Goal: Check status: Check status

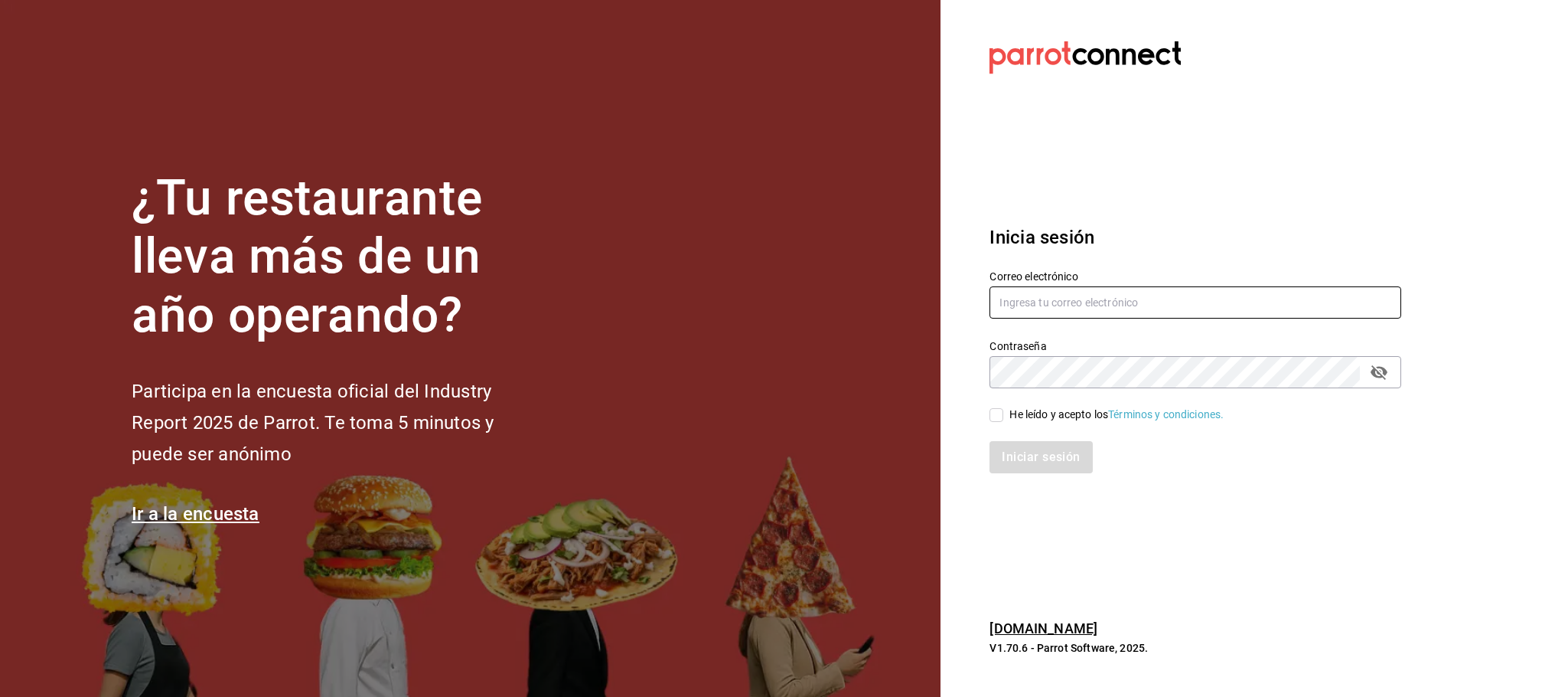
type input "[EMAIL_ADDRESS][DOMAIN_NAME]"
click at [993, 419] on input "He leído y acepto los Términos y condiciones." at bounding box center [996, 415] width 14 height 14
checkbox input "true"
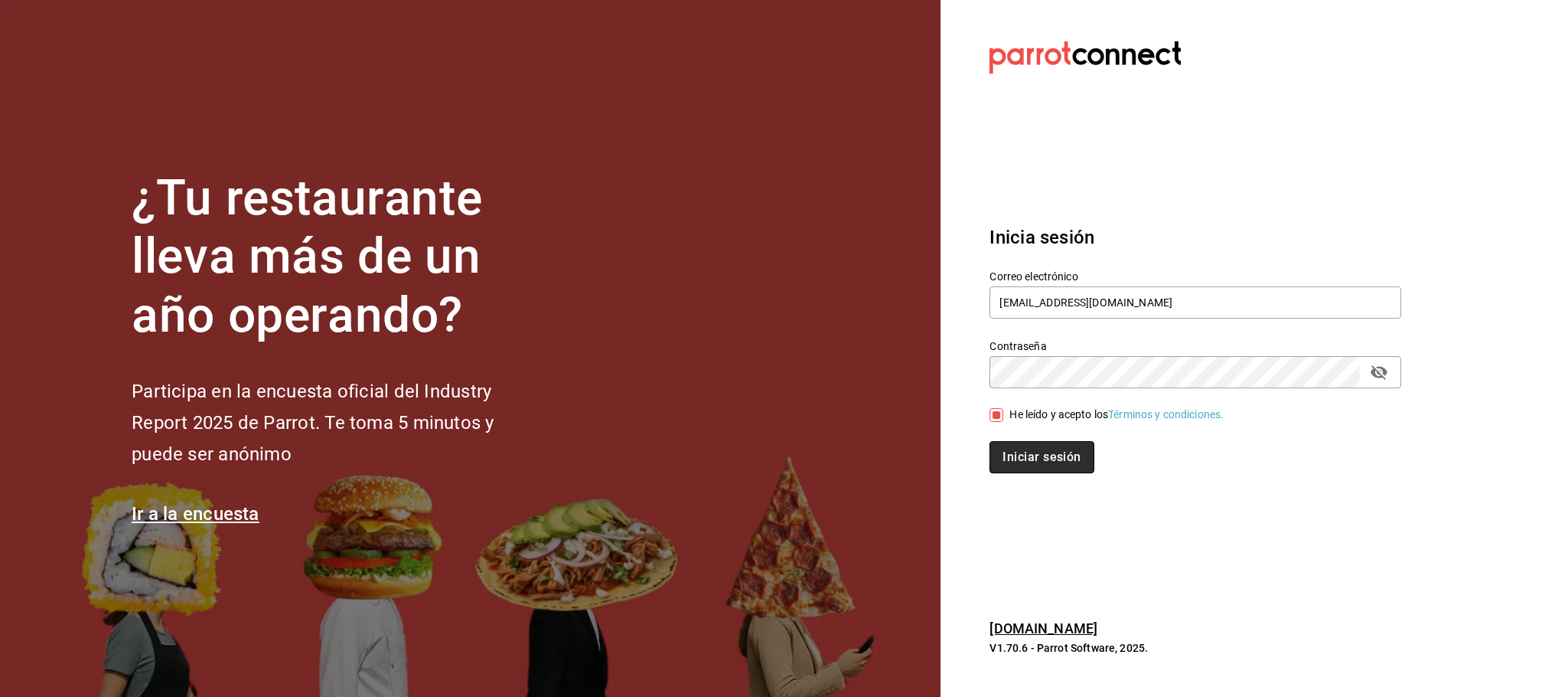
click at [1015, 460] on button "Iniciar sesión" at bounding box center [1041, 457] width 104 height 33
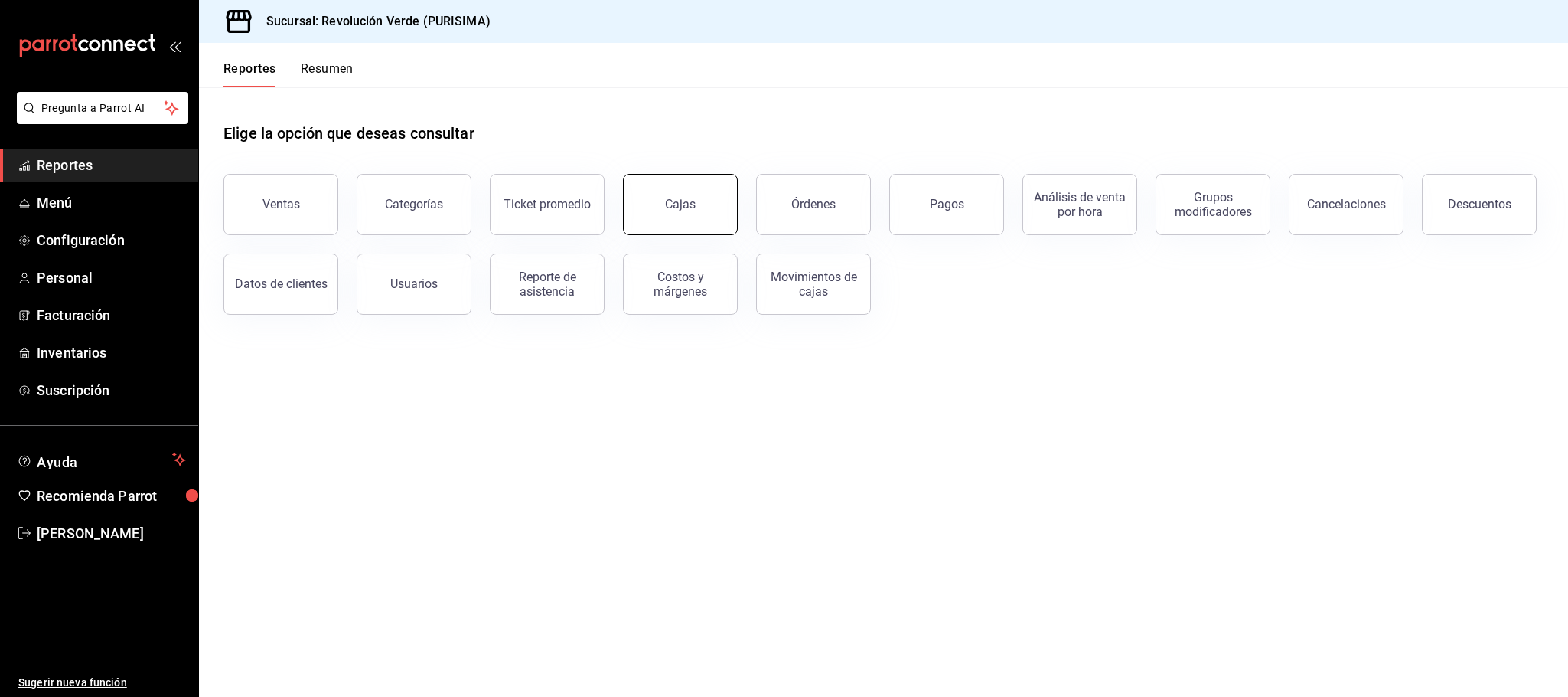
click at [706, 216] on link "Cajas" at bounding box center [680, 205] width 115 height 62
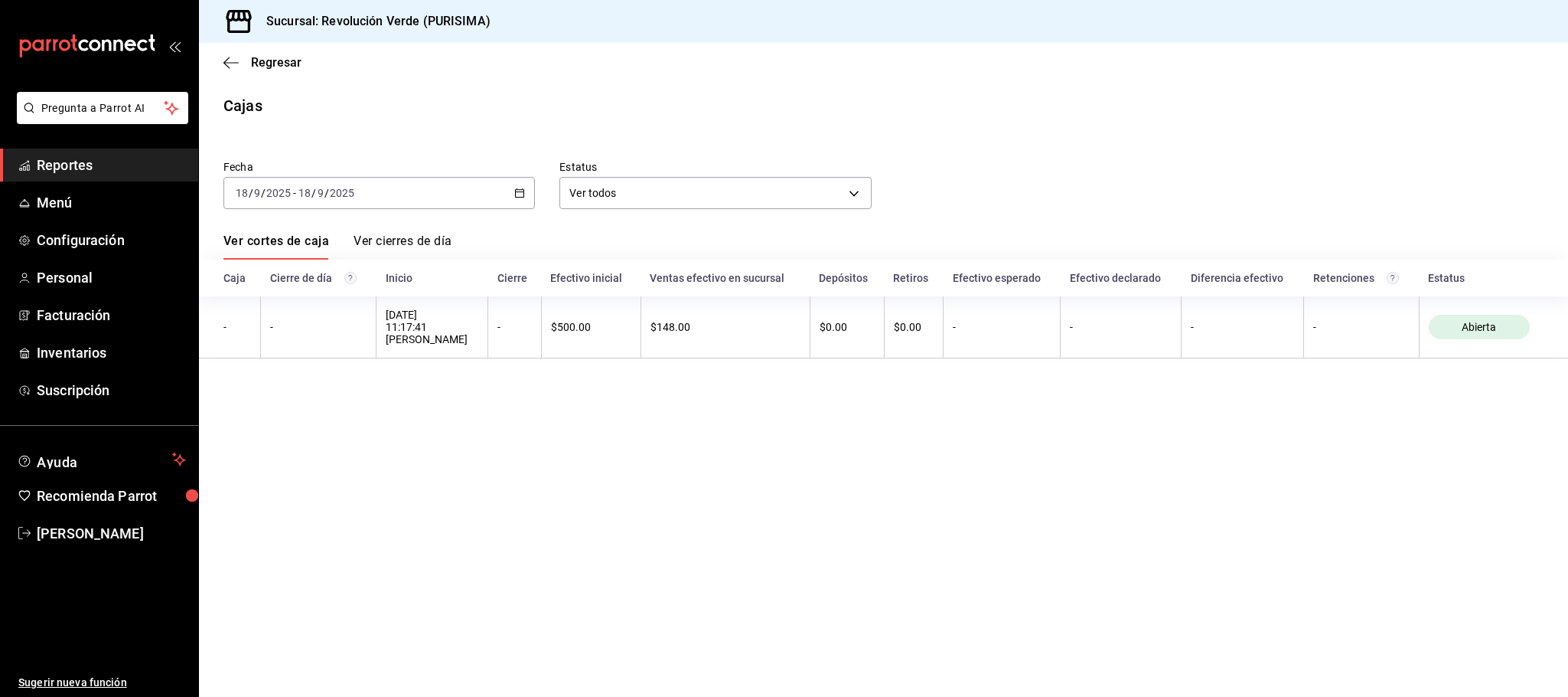
click at [518, 198] on div "[DATE] [DATE] - [DATE] [DATE]" at bounding box center [379, 193] width 311 height 33
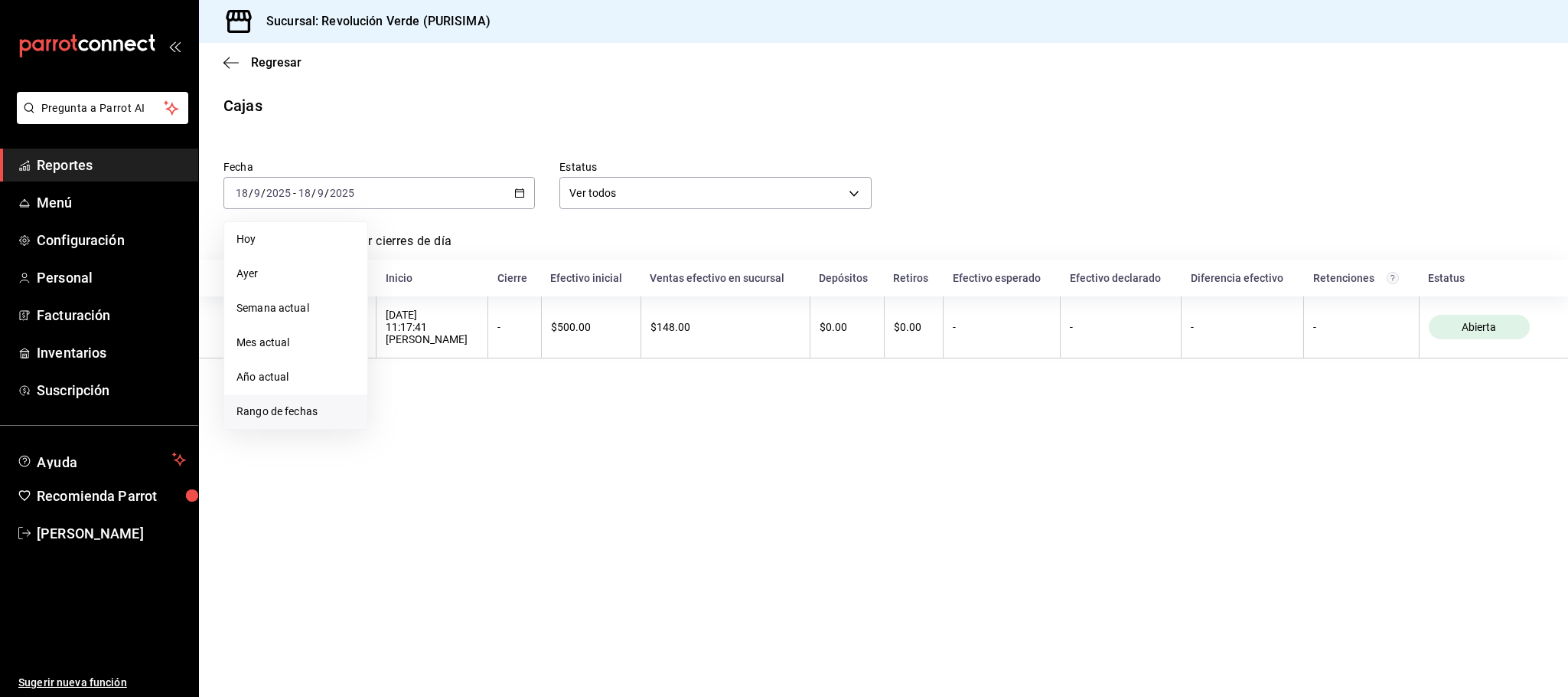
click at [310, 405] on span "Rango de fechas" at bounding box center [295, 412] width 119 height 16
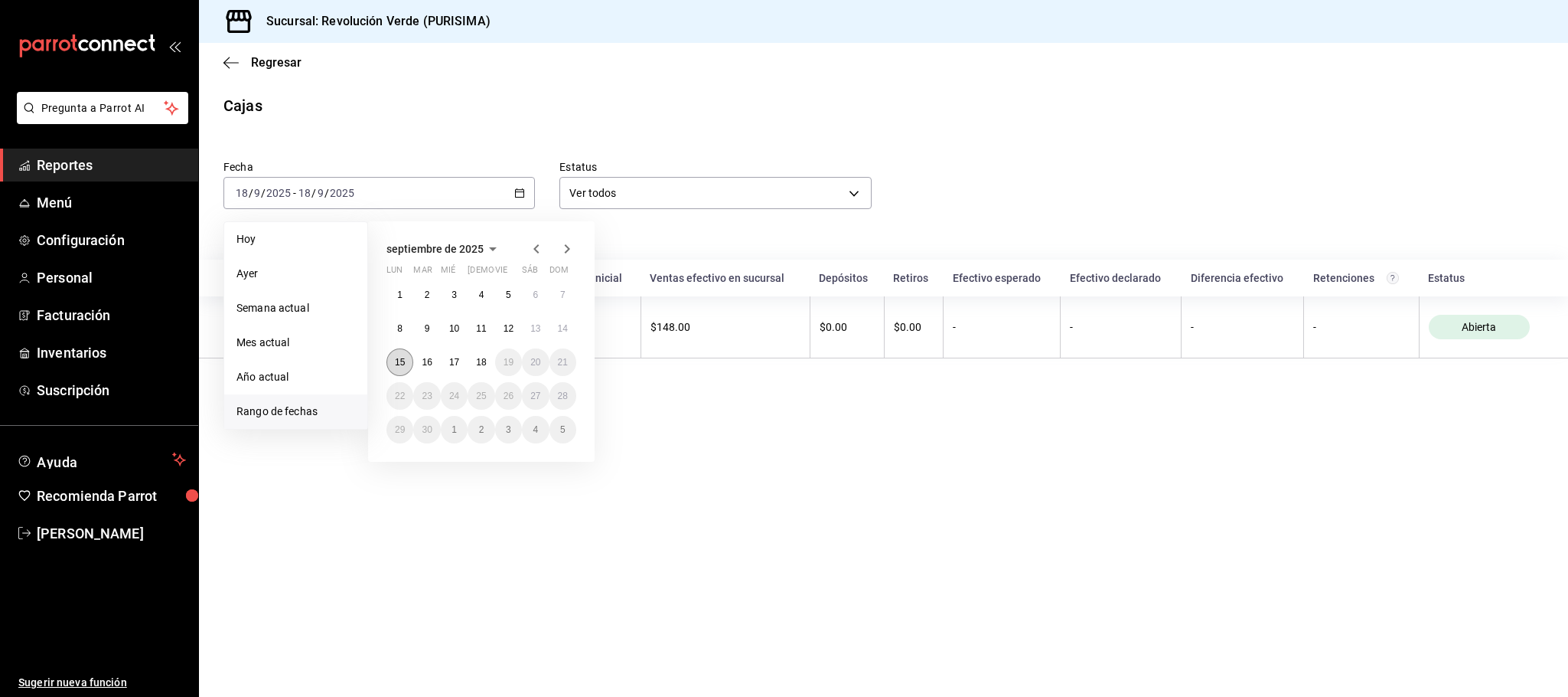
click at [404, 361] on button "15" at bounding box center [400, 362] width 27 height 27
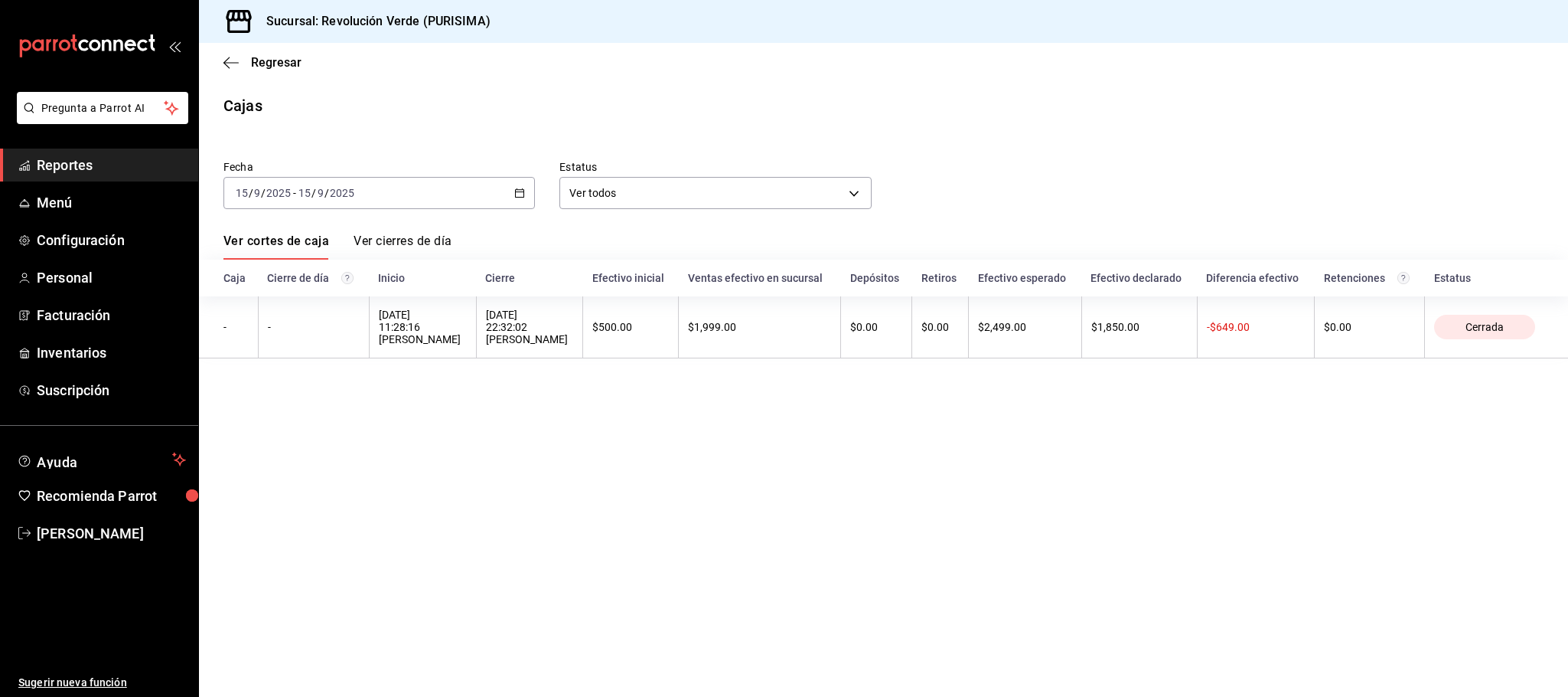
click at [518, 191] on icon "button" at bounding box center [519, 193] width 11 height 11
click at [441, 120] on main "Regresar Cajas Fecha 2025-09-15 15 / 9 / 2025 - 2025-09-15 15 / 9 / 2025 Estatu…" at bounding box center [883, 369] width 1369 height 654
click at [230, 61] on icon "button" at bounding box center [231, 62] width 15 height 14
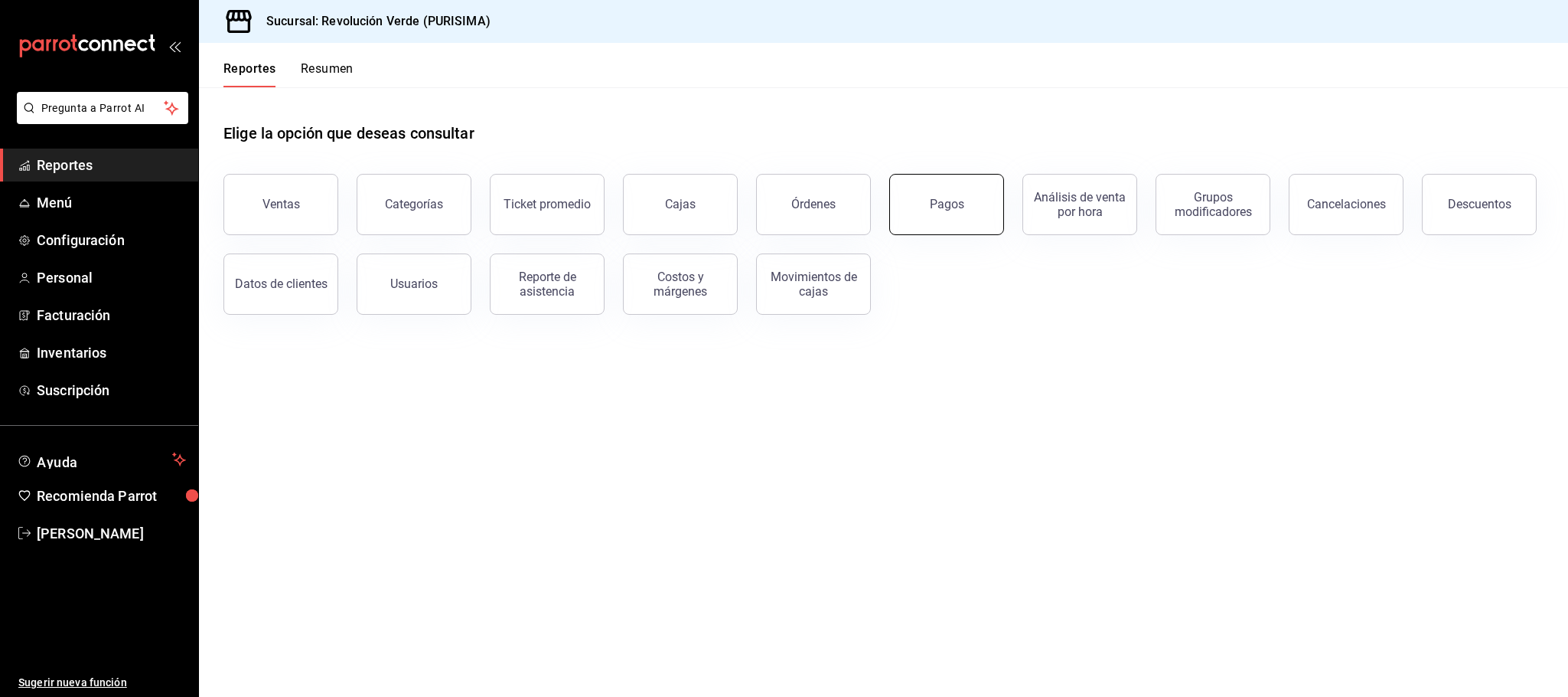
click at [926, 189] on button "Pagos" at bounding box center [946, 205] width 115 height 62
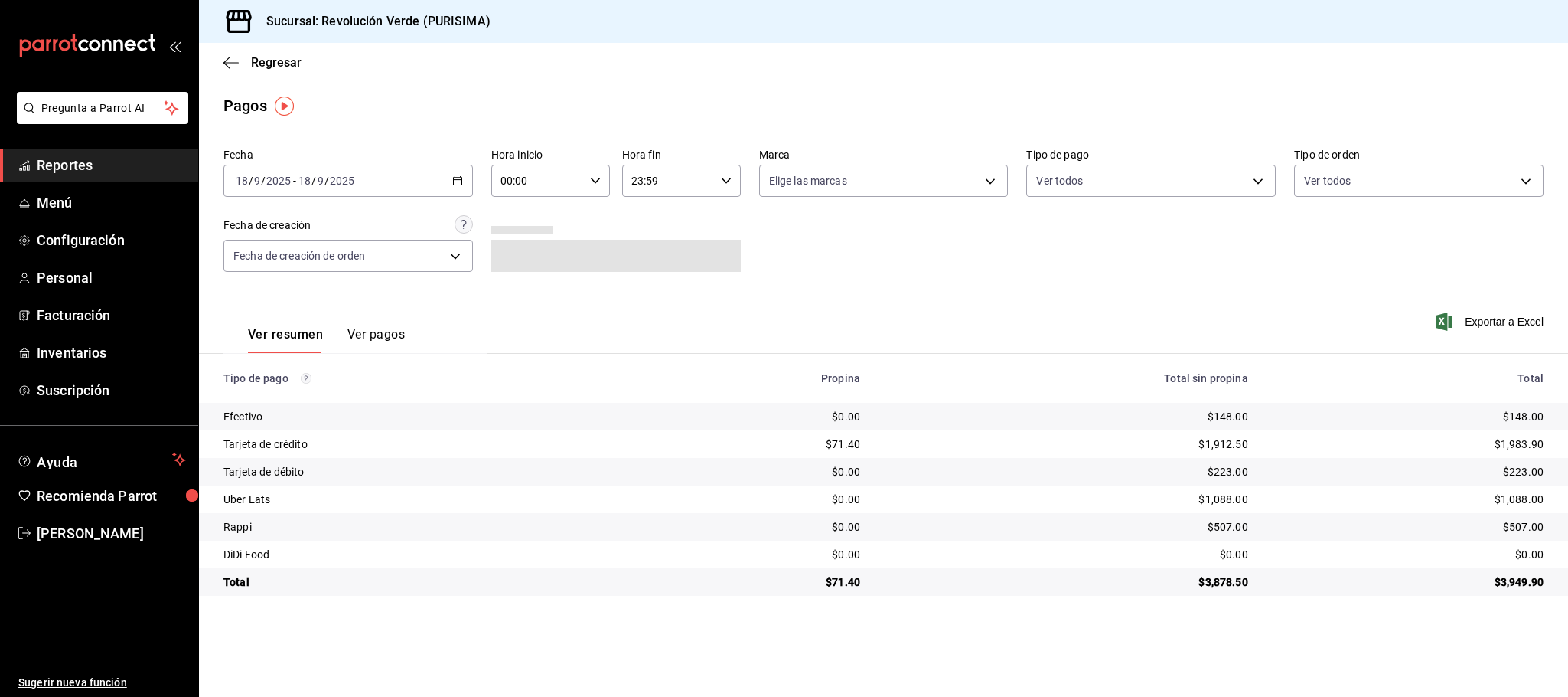
click at [460, 179] on icon "button" at bounding box center [458, 181] width 11 height 11
click at [296, 396] on li "Rango de fechas" at bounding box center [296, 399] width 143 height 34
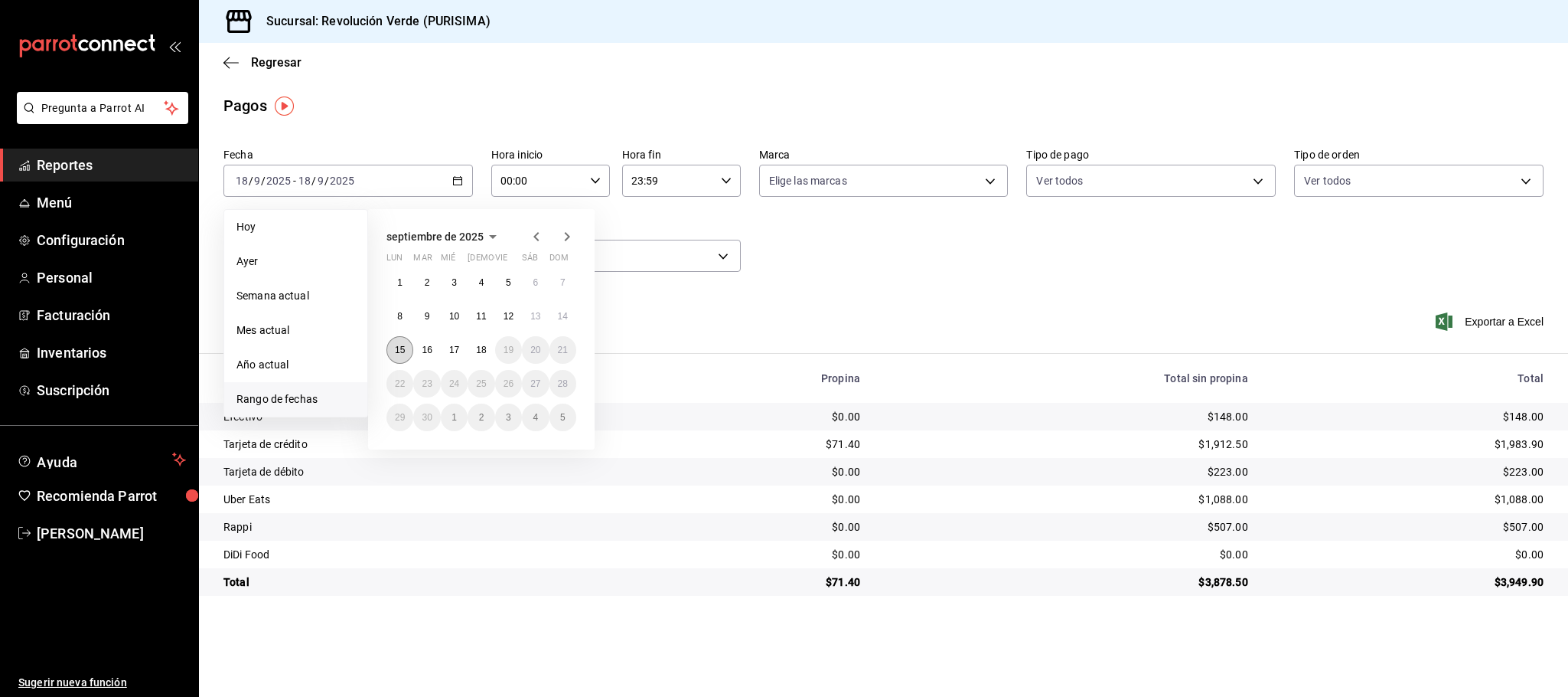
click at [400, 350] on abbr "15" at bounding box center [399, 350] width 10 height 11
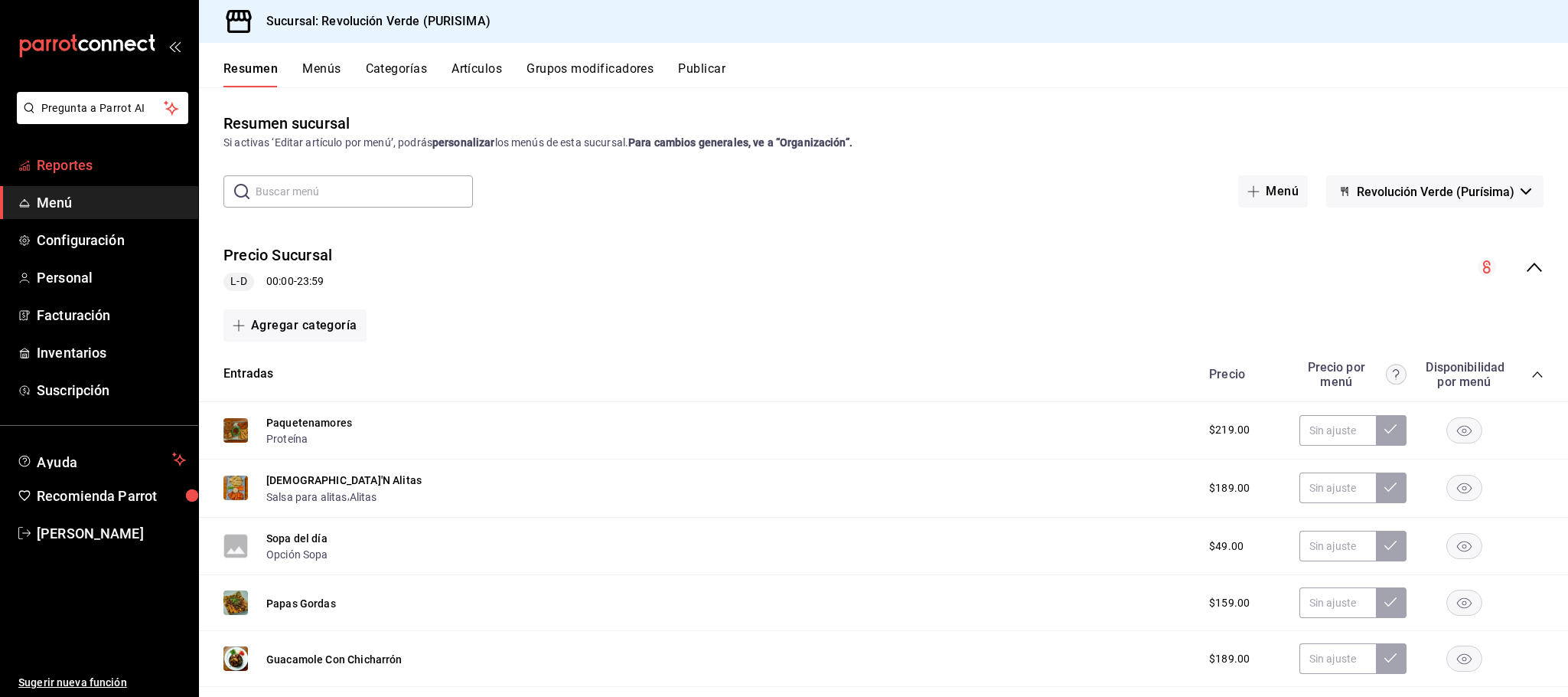
click at [131, 176] on link "Reportes" at bounding box center [99, 165] width 198 height 33
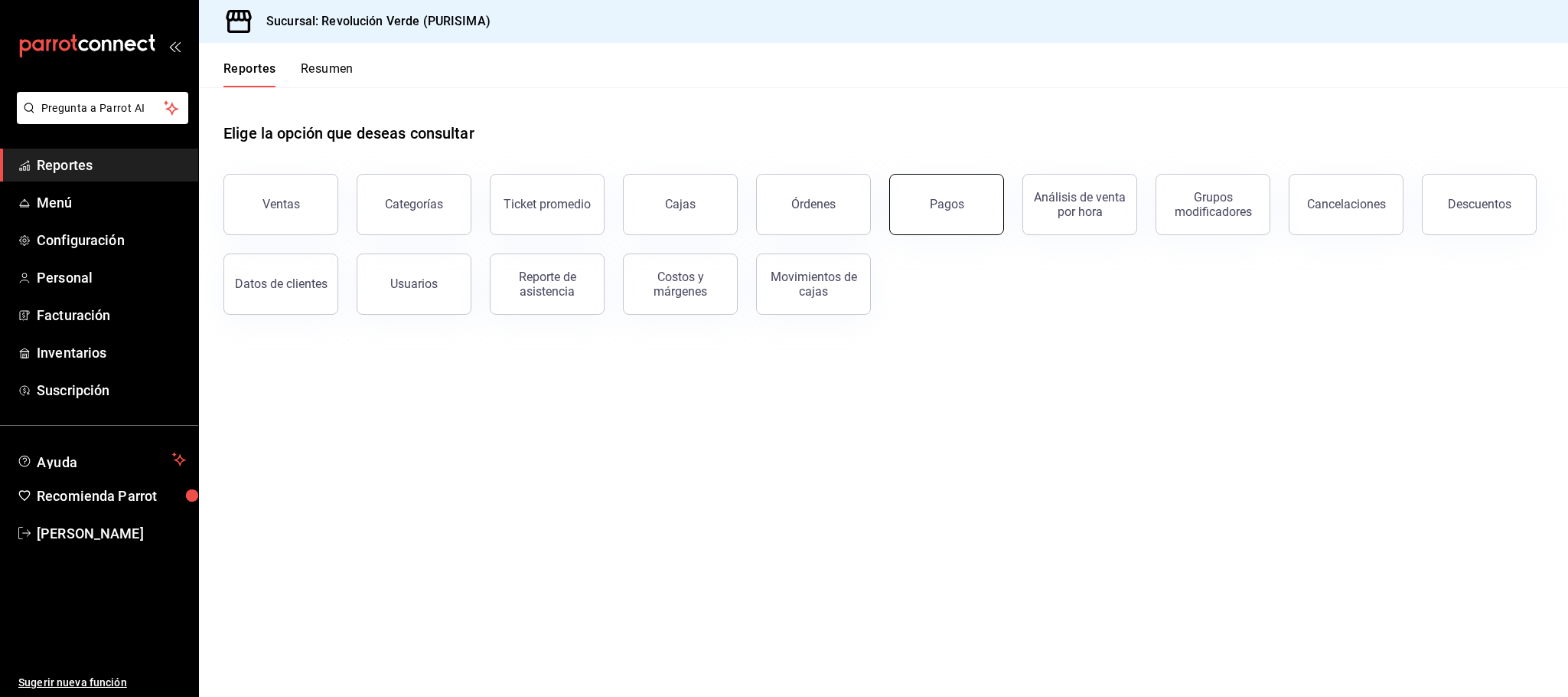
click at [939, 203] on div "Pagos" at bounding box center [947, 204] width 34 height 14
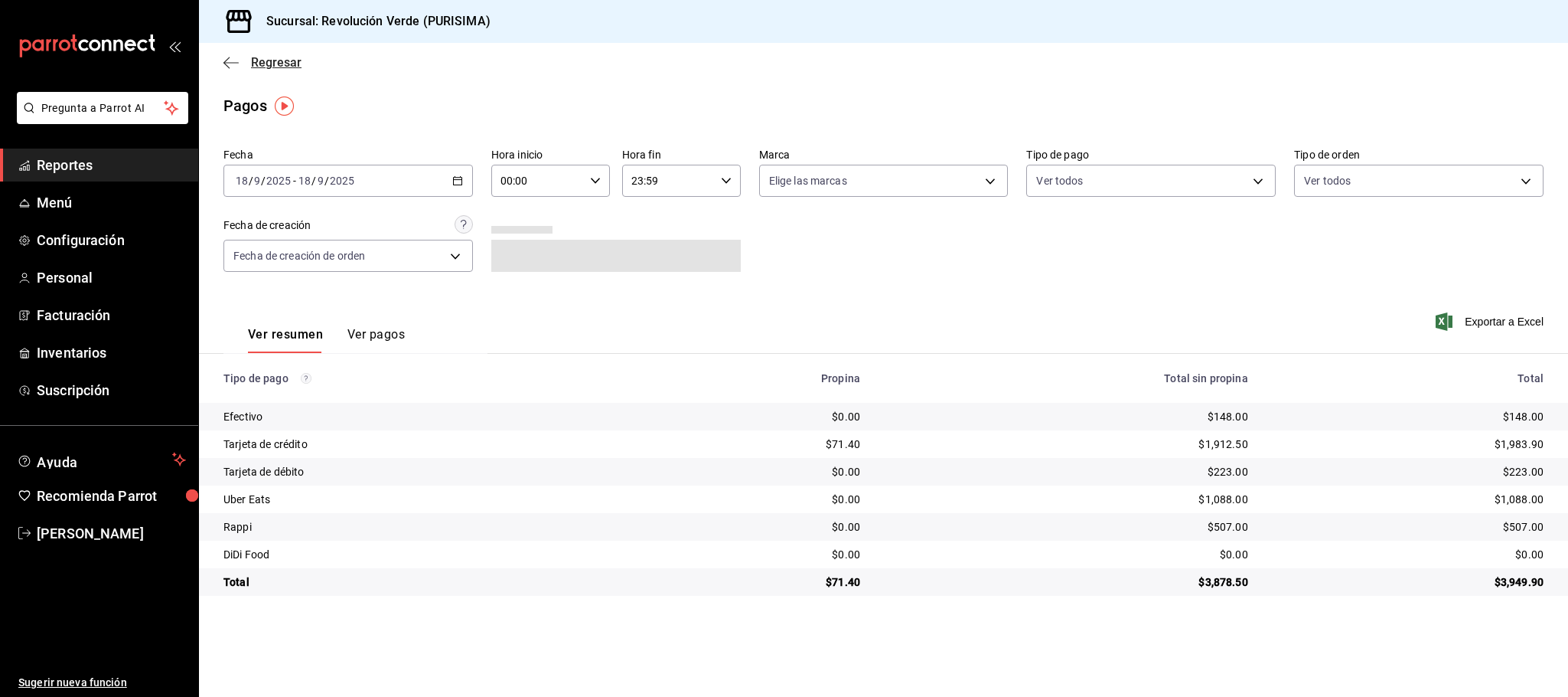
click at [226, 60] on icon "button" at bounding box center [231, 62] width 15 height 14
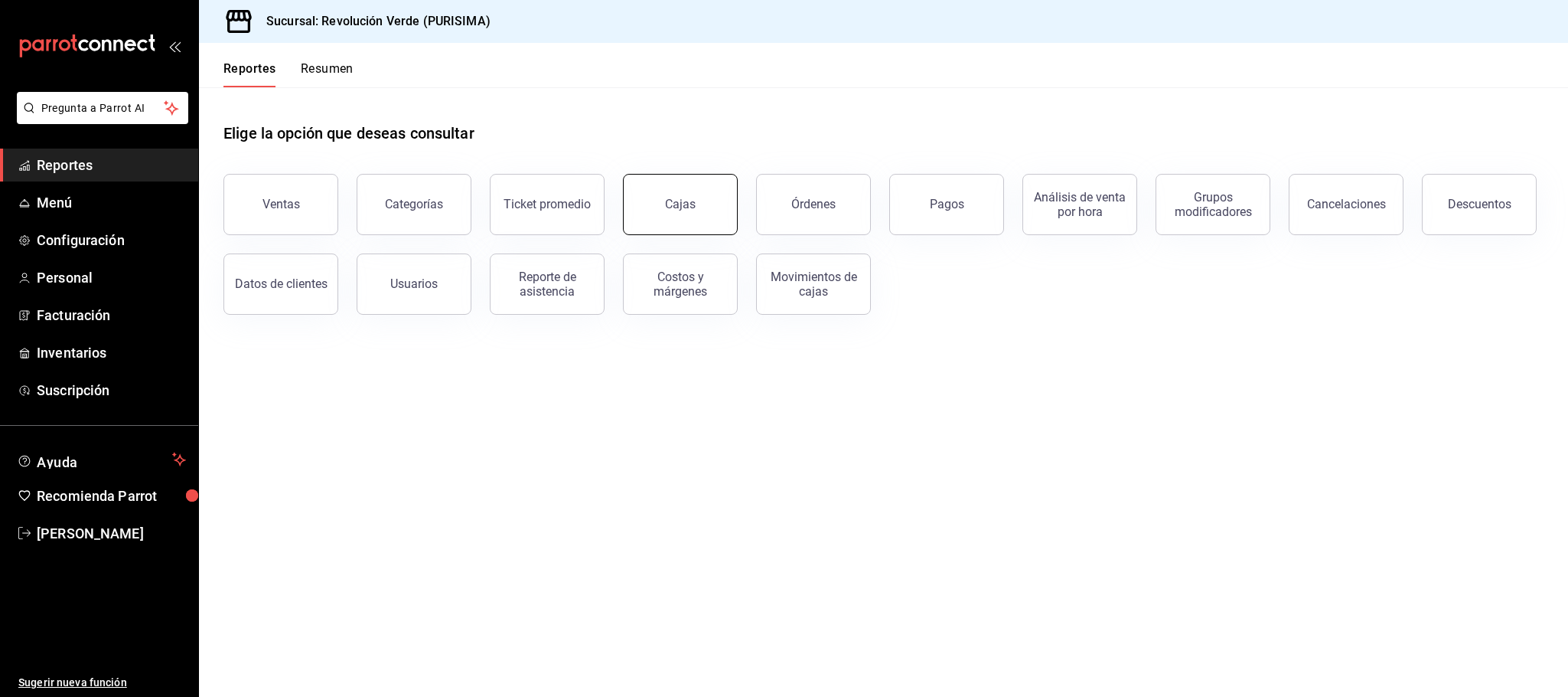
click at [710, 212] on link "Cajas" at bounding box center [680, 205] width 115 height 62
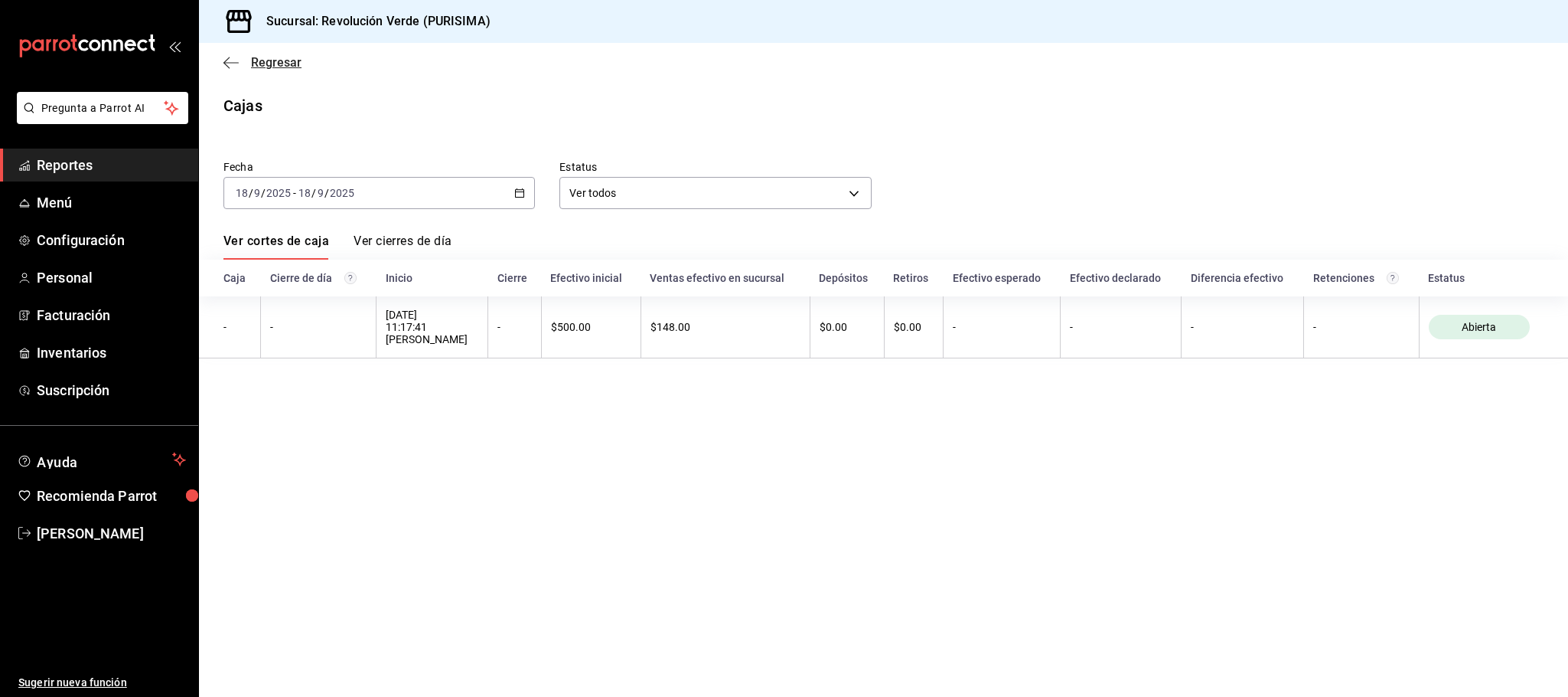
click at [228, 61] on icon "button" at bounding box center [231, 62] width 15 height 14
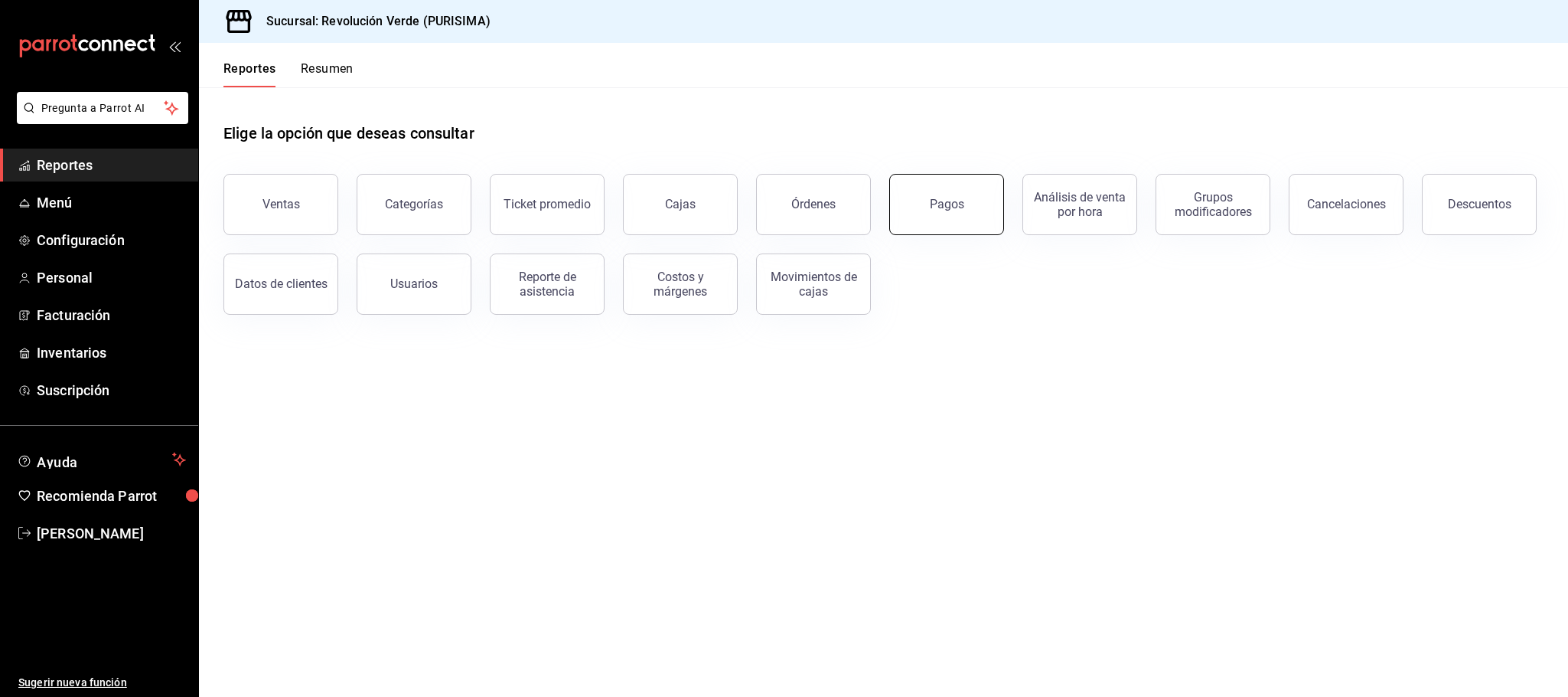
click at [921, 205] on button "Pagos" at bounding box center [946, 205] width 115 height 62
